Goal: Check status: Check status

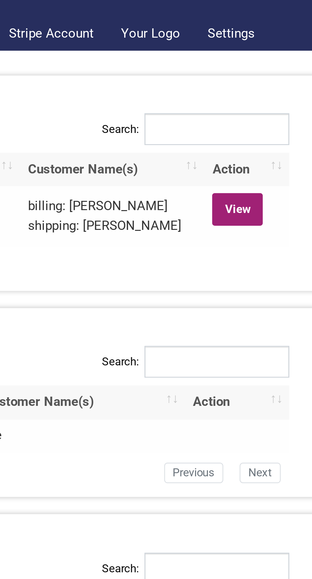
click at [271, 123] on link "View" at bounding box center [270, 123] width 19 height 12
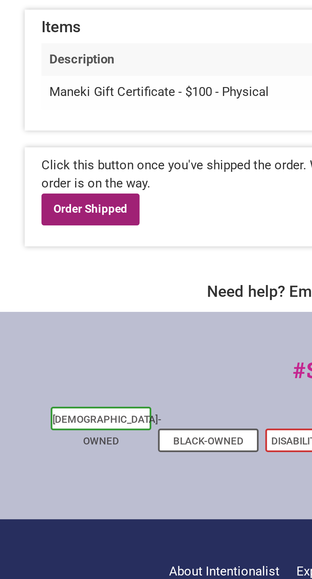
click at [45, 214] on link "Order Shipped" at bounding box center [34, 214] width 37 height 12
